Goal: Task Accomplishment & Management: Use online tool/utility

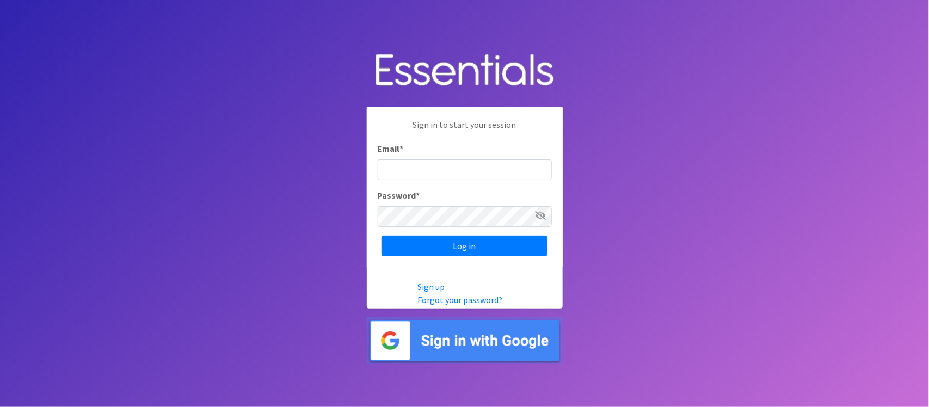
click at [477, 164] on input "Email *" at bounding box center [465, 170] width 174 height 21
type input "marklv@marylanddiaperbank.org"
click at [382, 236] on input "Log in" at bounding box center [465, 246] width 166 height 21
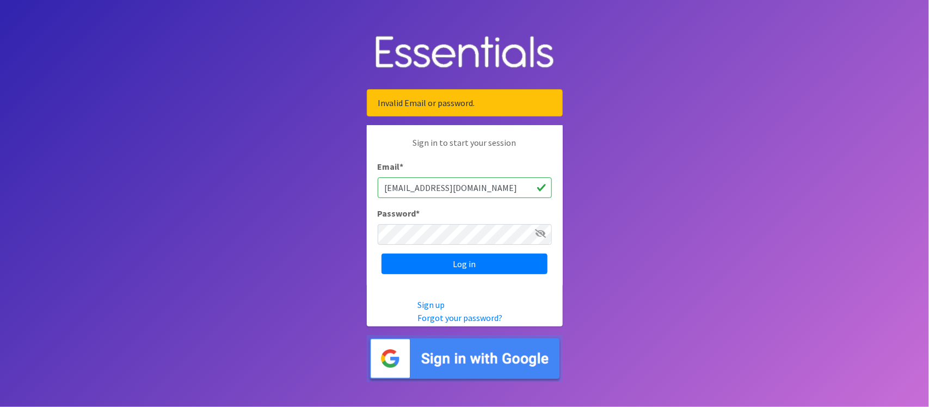
click at [542, 231] on icon at bounding box center [541, 233] width 11 height 9
click at [382, 254] on input "Log in" at bounding box center [465, 264] width 166 height 21
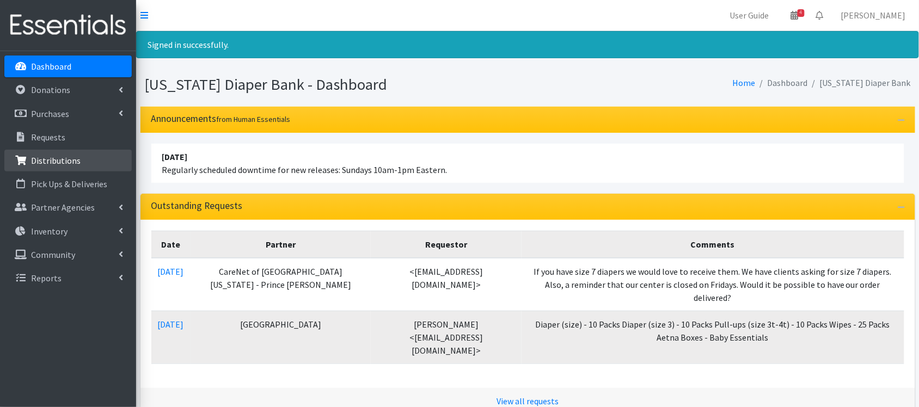
click at [96, 155] on link "Distributions" at bounding box center [67, 161] width 127 height 22
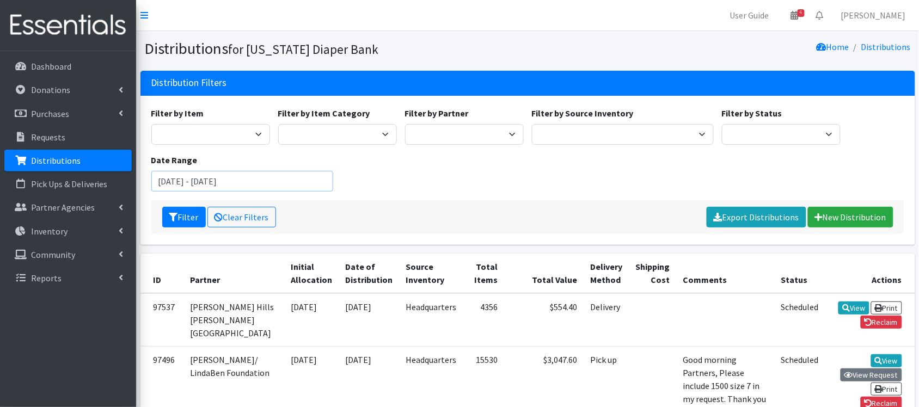
click at [281, 179] on input "August 2, 2025 - November 2, 2025" at bounding box center [242, 181] width 182 height 21
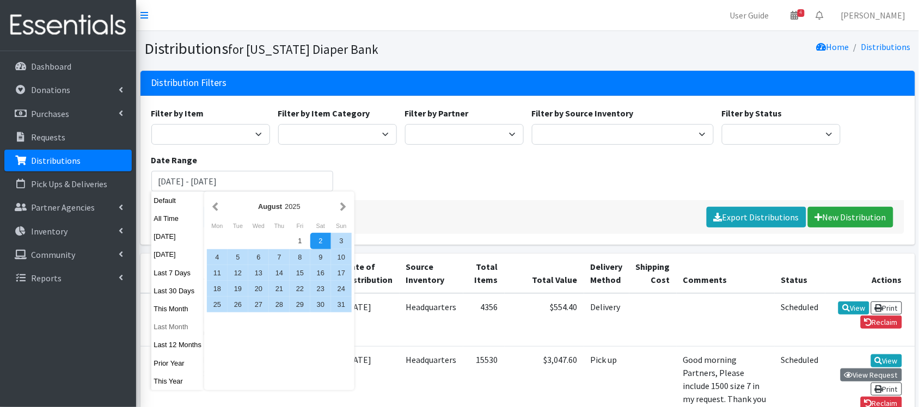
click at [171, 330] on button "Last Month" at bounding box center [177, 327] width 53 height 16
type input "[DATE] - [DATE]"
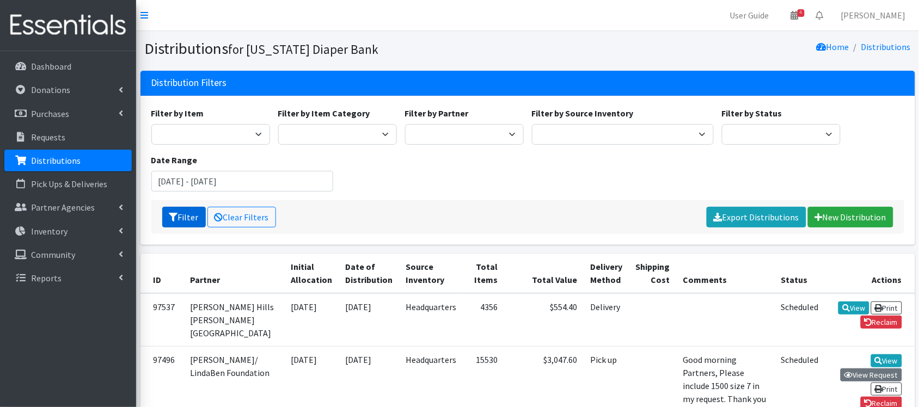
click at [188, 212] on button "Filter" at bounding box center [184, 217] width 44 height 21
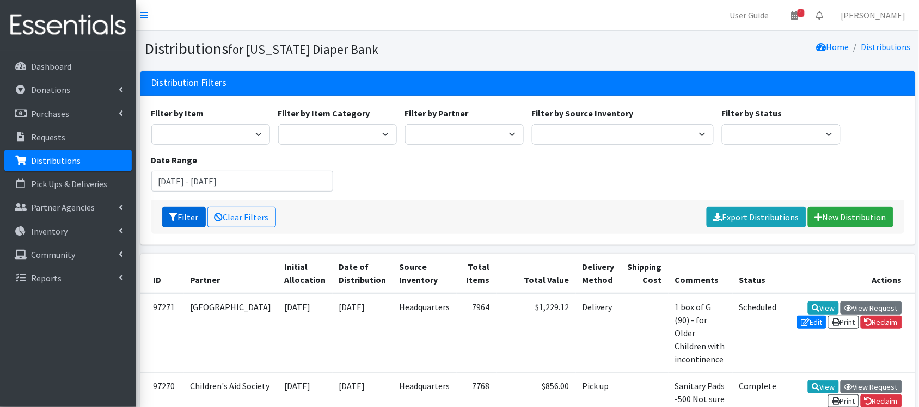
click at [183, 221] on button "Filter" at bounding box center [184, 217] width 44 height 21
click at [763, 215] on link "Export Distributions" at bounding box center [757, 217] width 100 height 21
